Goal: Information Seeking & Learning: Learn about a topic

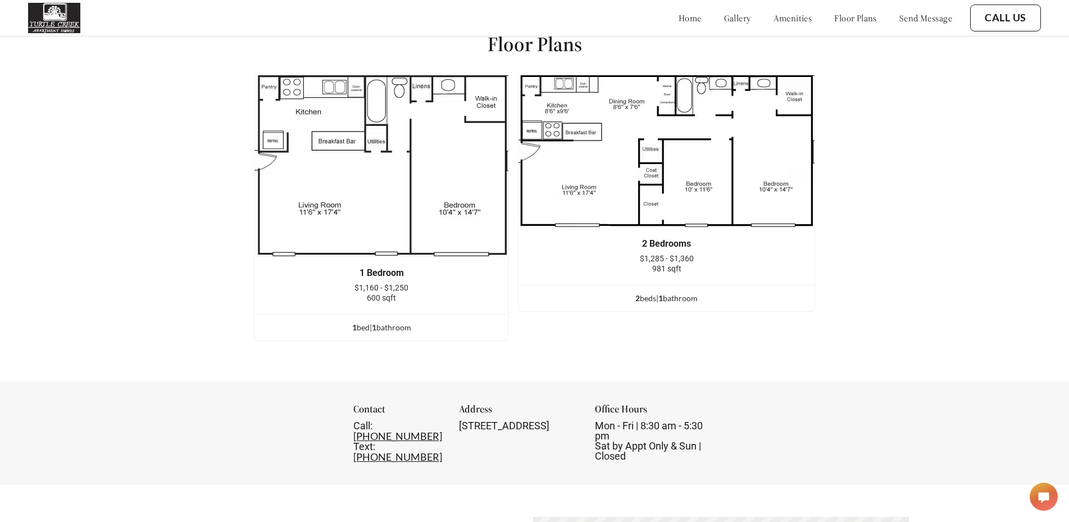
scroll to position [1498, 0]
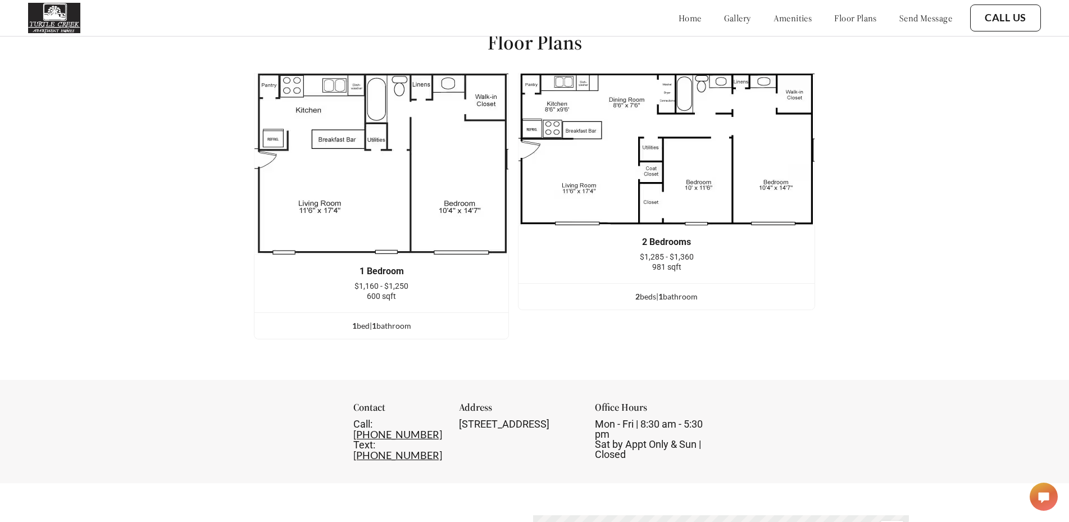
click at [658, 212] on img at bounding box center [666, 149] width 297 height 153
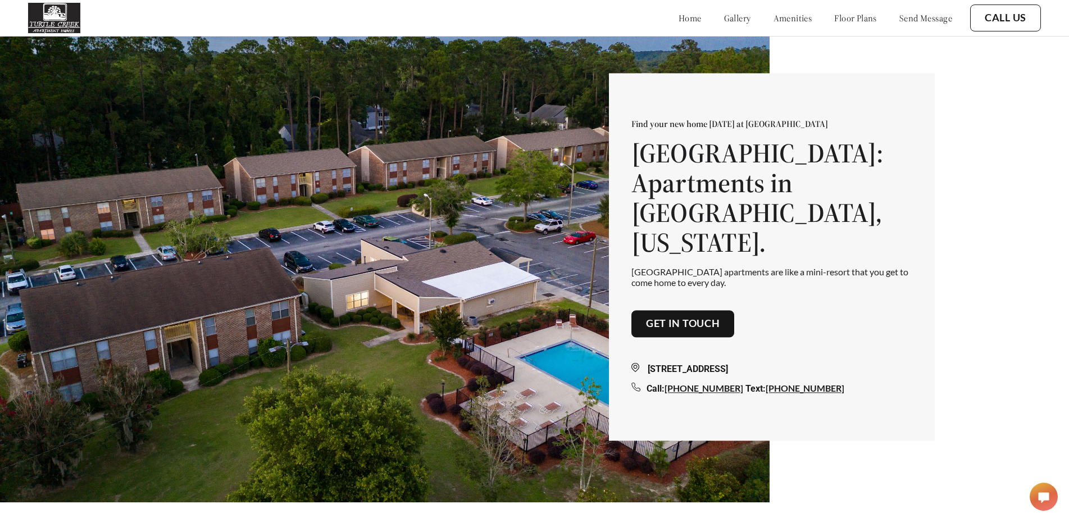
scroll to position [0, 0]
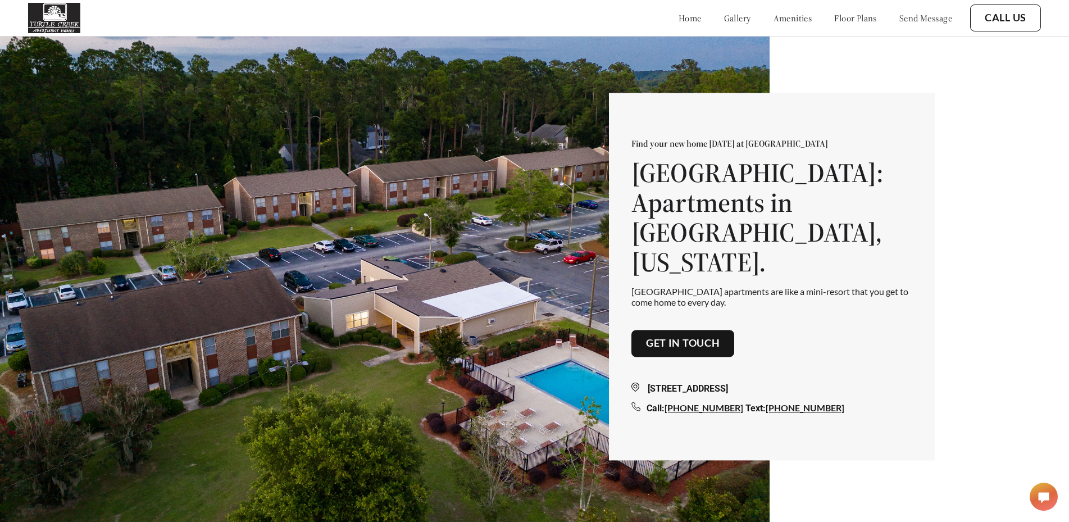
click at [836, 22] on link "floor plans" at bounding box center [855, 17] width 43 height 11
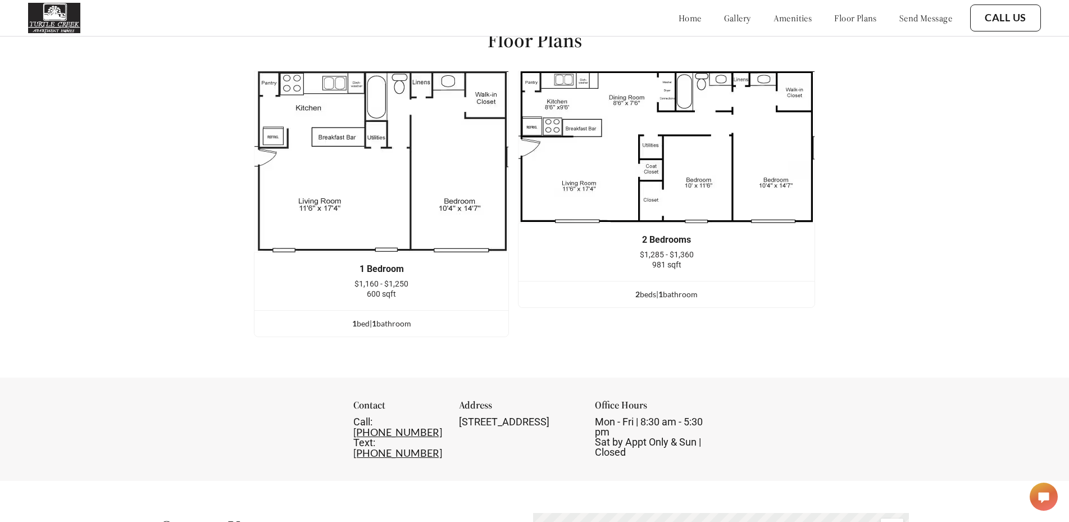
scroll to position [1505, 0]
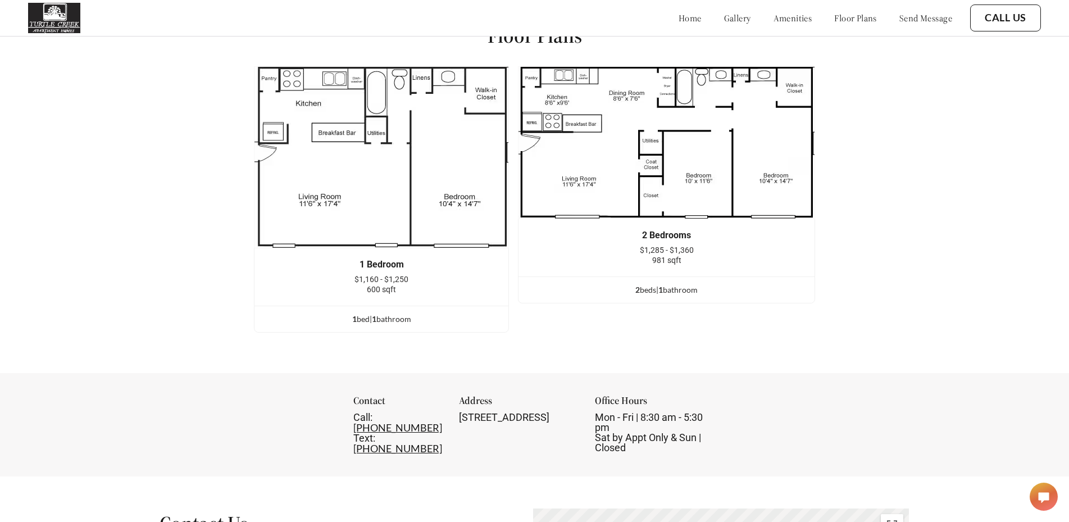
click at [711, 24] on div "home gallery amenities floor plans send message" at bounding box center [804, 18] width 296 height 30
click at [724, 20] on link "gallery" at bounding box center [737, 17] width 27 height 11
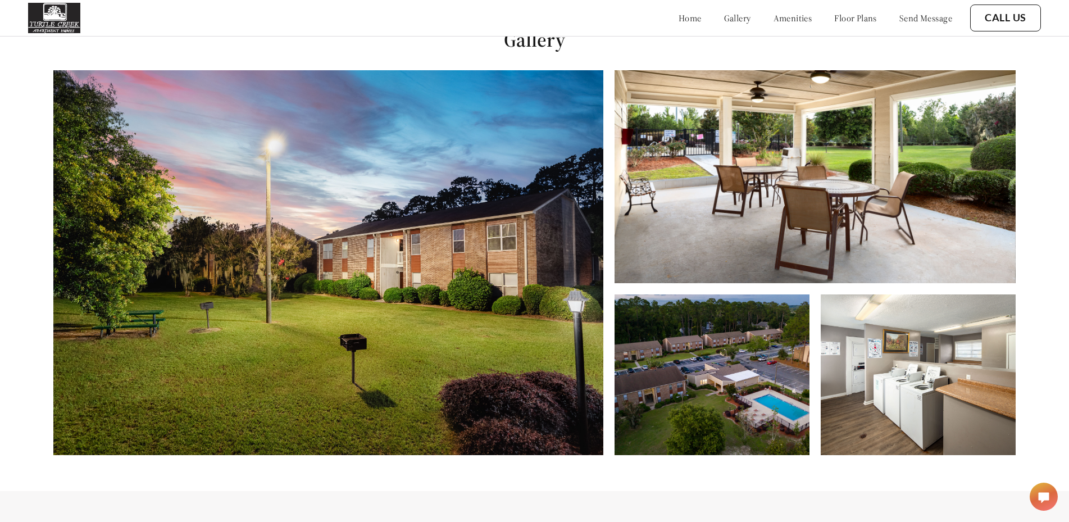
scroll to position [530, 0]
click at [887, 394] on img at bounding box center [918, 375] width 195 height 161
